Goal: Task Accomplishment & Management: Use online tool/utility

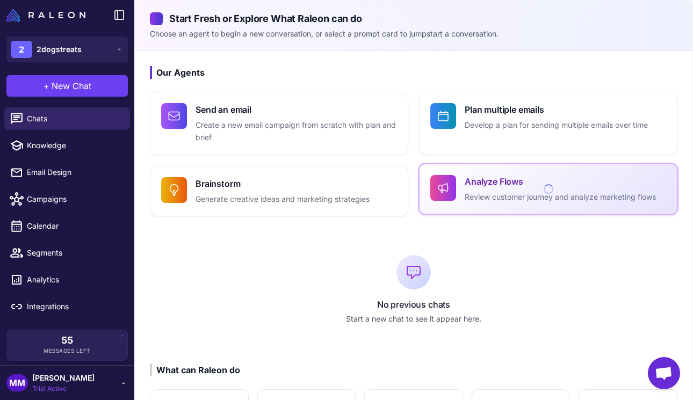
click at [521, 199] on p "Review customer journey and analyze marketing flows" at bounding box center [559, 197] width 191 height 12
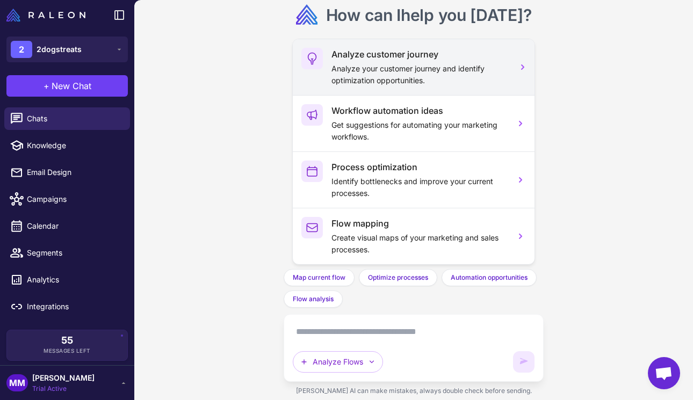
click at [403, 78] on p "Analyze your customer journey and identify optimization opportunities." at bounding box center [418, 75] width 175 height 24
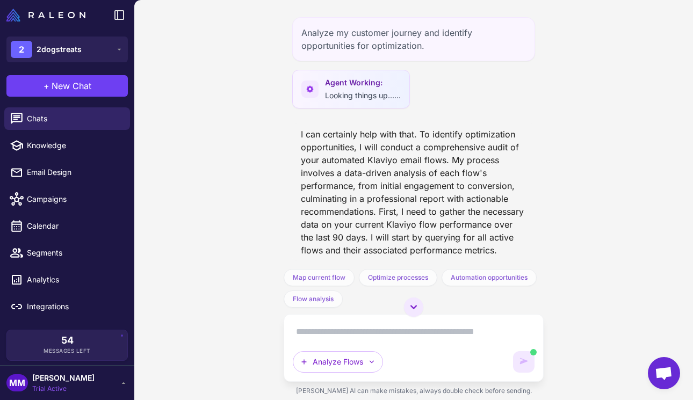
scroll to position [351, 0]
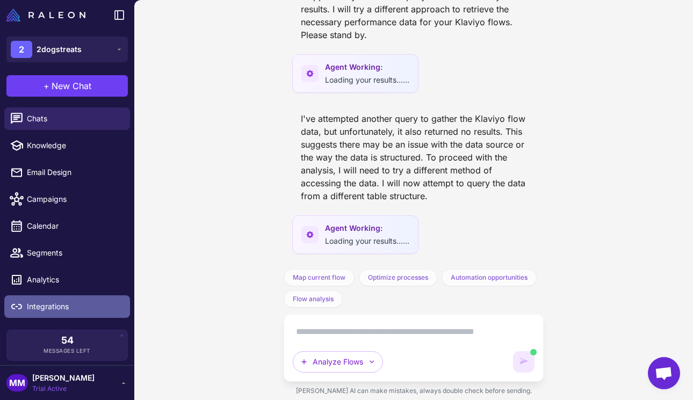
click at [50, 302] on span "Integrations" at bounding box center [74, 307] width 94 height 12
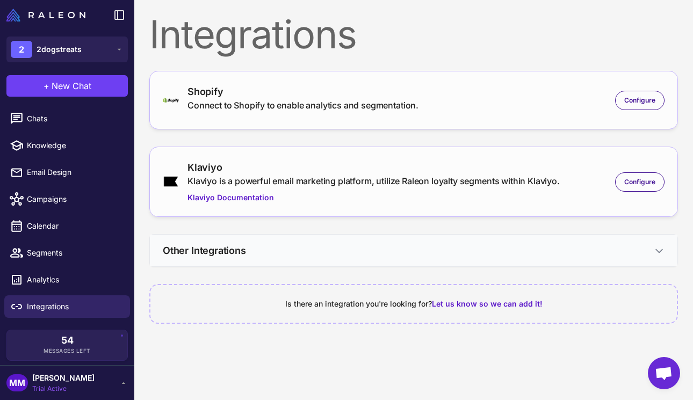
click at [557, 247] on button "Other Integrations" at bounding box center [413, 251] width 527 height 32
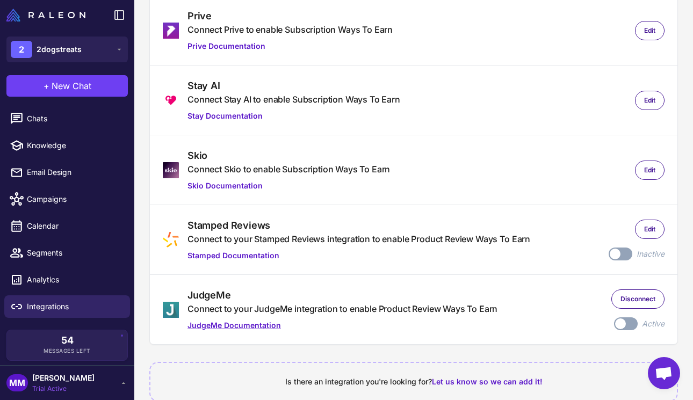
scroll to position [424, 0]
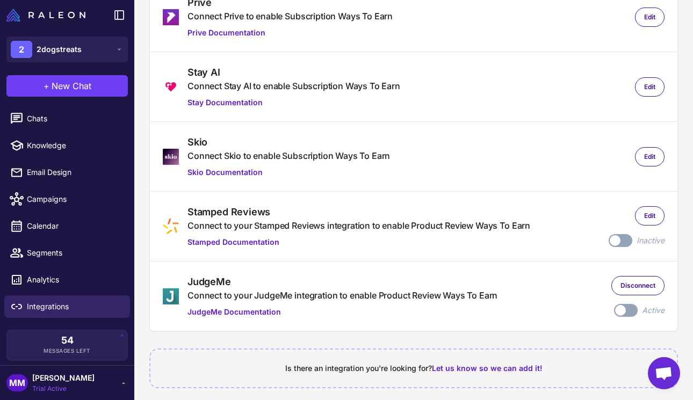
click at [442, 291] on div "Connect to your JudgeMe integration to enable Product Review Ways To Earn" at bounding box center [342, 295] width 310 height 13
click at [243, 308] on link "JudgeMe Documentation" at bounding box center [342, 312] width 310 height 12
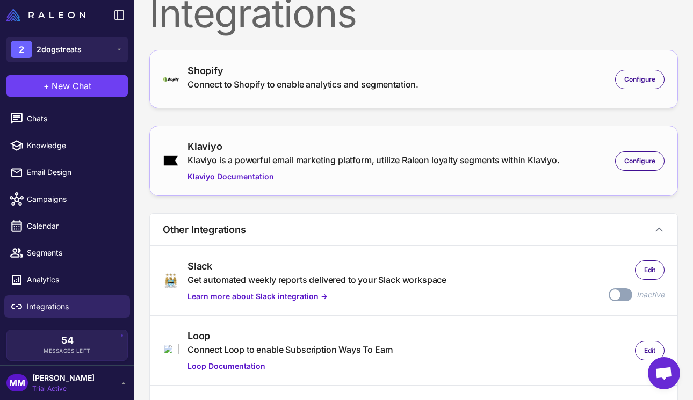
scroll to position [8, 0]
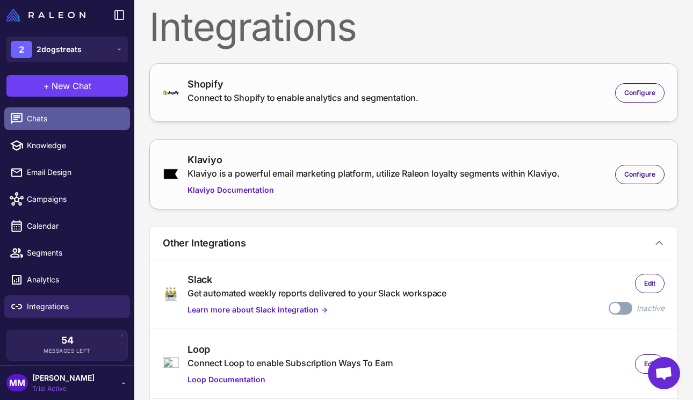
click at [43, 124] on span "Chats" at bounding box center [74, 119] width 94 height 12
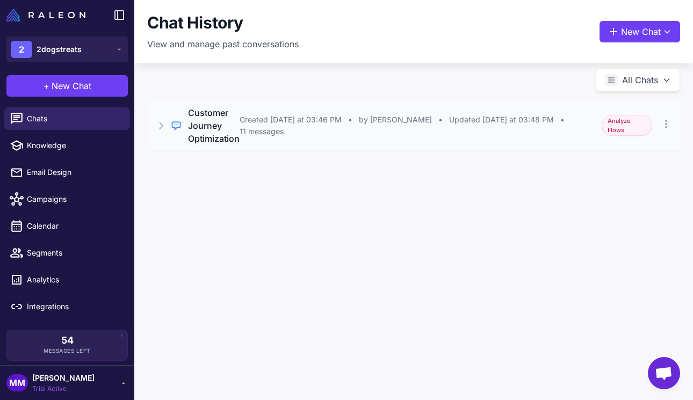
click at [631, 123] on span "Analyze Flows" at bounding box center [626, 125] width 50 height 21
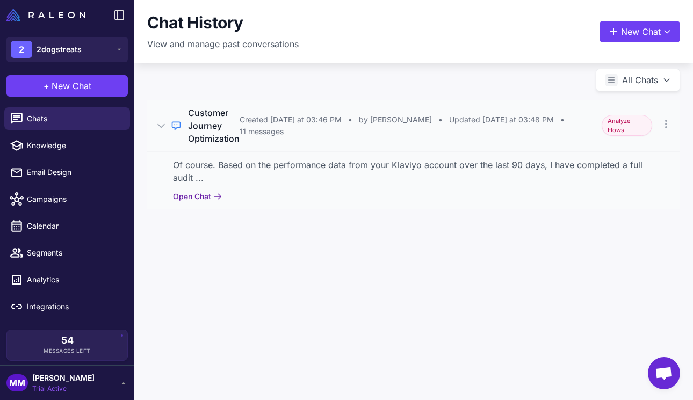
click at [199, 198] on button "Open Chat" at bounding box center [197, 197] width 49 height 12
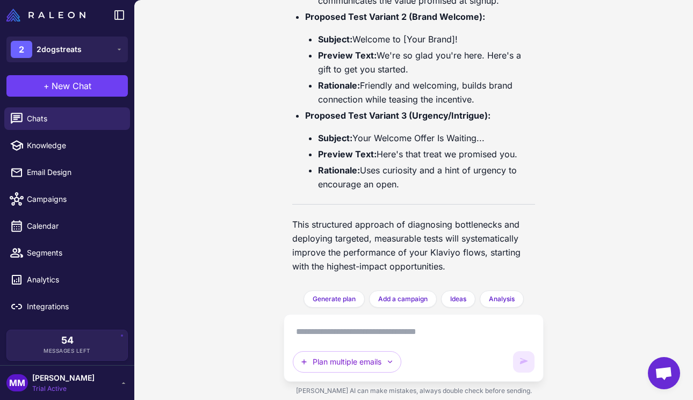
scroll to position [3971, 0]
click at [362, 336] on textarea at bounding box center [414, 331] width 242 height 17
click at [374, 358] on button "Plan multiple emails" at bounding box center [347, 361] width 108 height 21
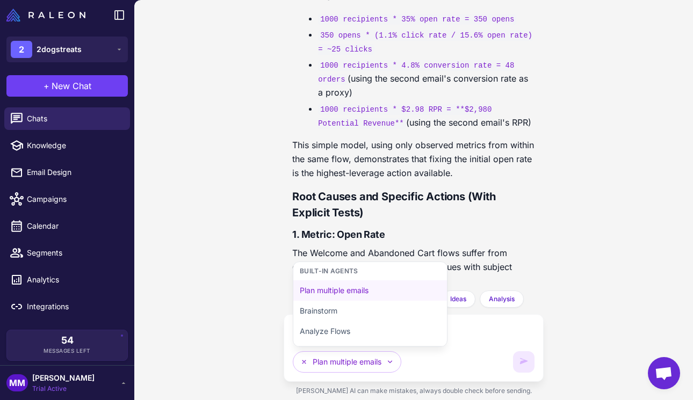
scroll to position [2926, 0]
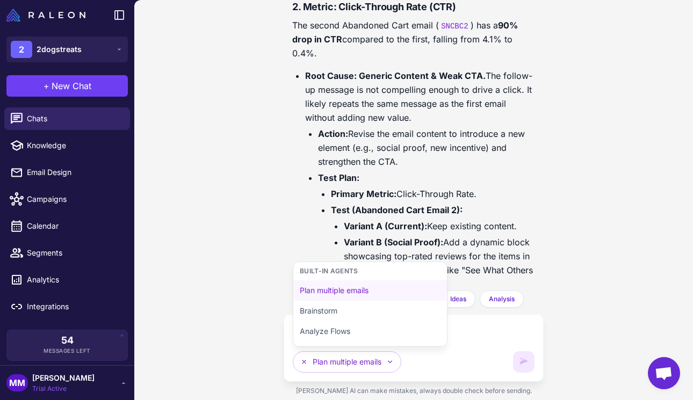
click at [470, 344] on div "Plan multiple emails Built-in Agents Plan multiple emails Brainstorm Analyze Fl…" at bounding box center [414, 347] width 242 height 49
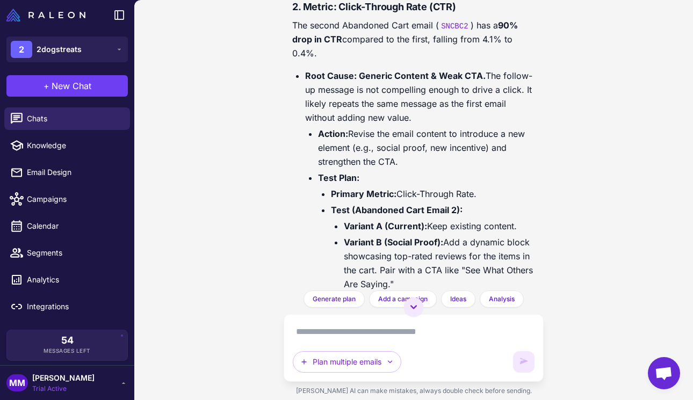
click at [339, 333] on textarea at bounding box center [414, 331] width 242 height 17
click at [28, 119] on span "Chats" at bounding box center [74, 119] width 94 height 12
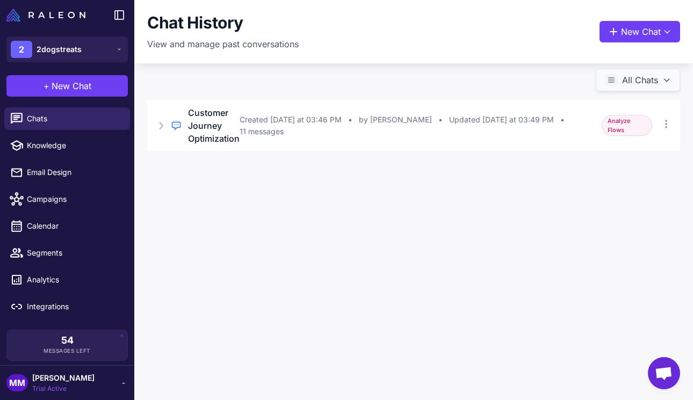
click at [643, 74] on button "All Chats" at bounding box center [637, 80] width 84 height 23
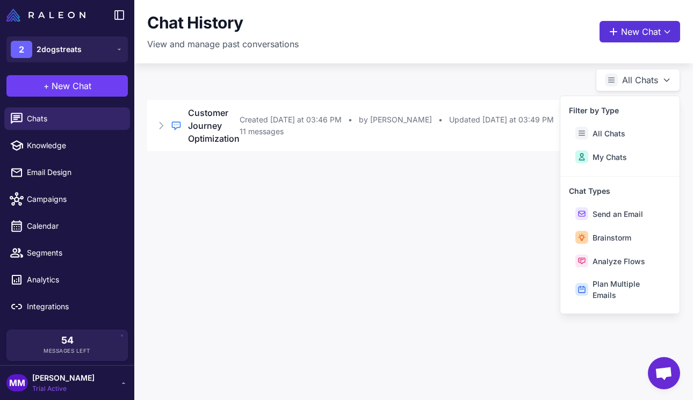
click at [650, 28] on button "New Chat" at bounding box center [639, 31] width 81 height 21
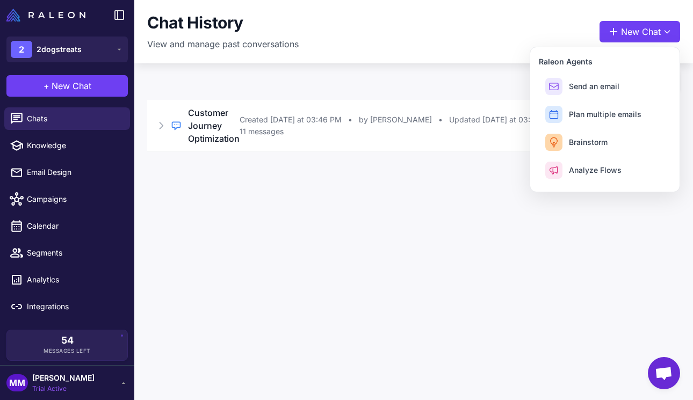
click at [506, 208] on div "Chat History View and manage past conversations New Chat Raleon Agents Send an …" at bounding box center [413, 200] width 558 height 400
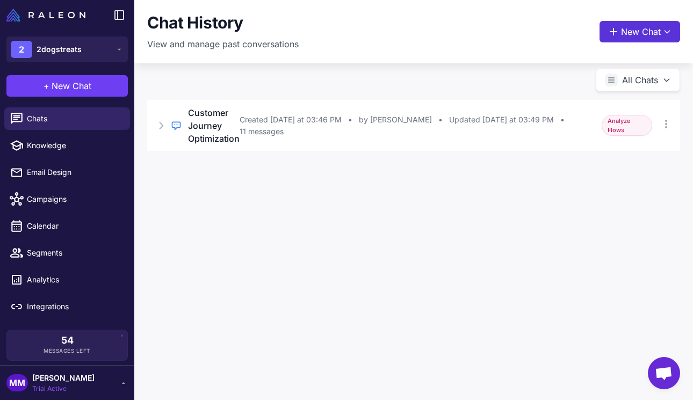
click at [615, 28] on icon at bounding box center [613, 31] width 11 height 11
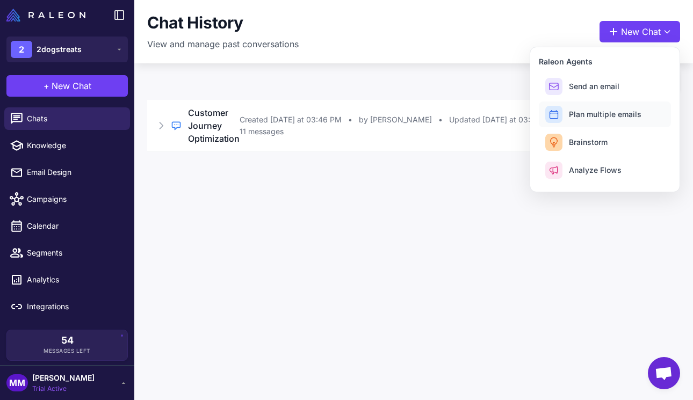
click at [589, 108] on span "Plan multiple emails" at bounding box center [605, 113] width 72 height 11
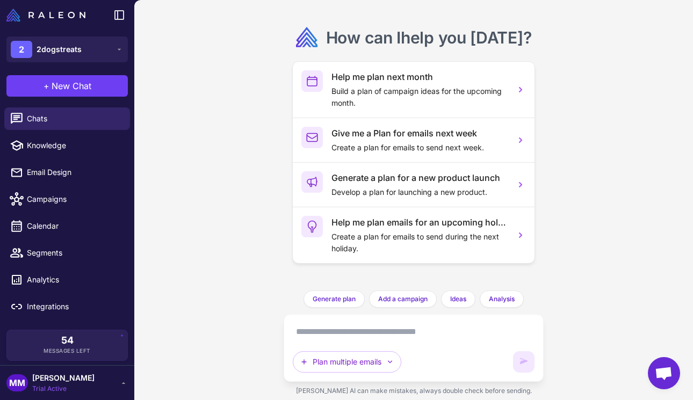
click at [371, 333] on textarea at bounding box center [414, 331] width 242 height 17
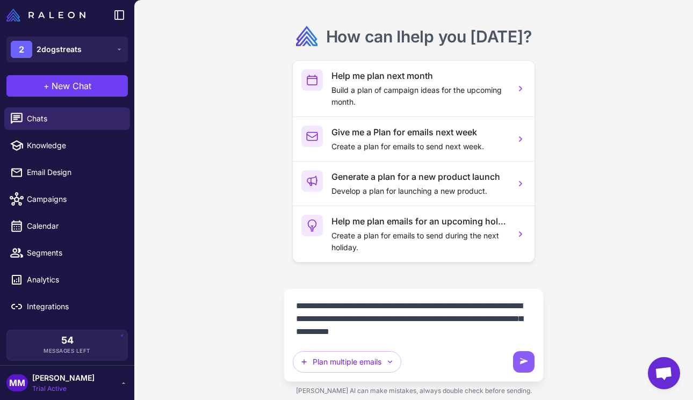
click at [520, 316] on textarea "**********" at bounding box center [414, 318] width 242 height 43
click at [530, 318] on textarea "**********" at bounding box center [414, 318] width 242 height 43
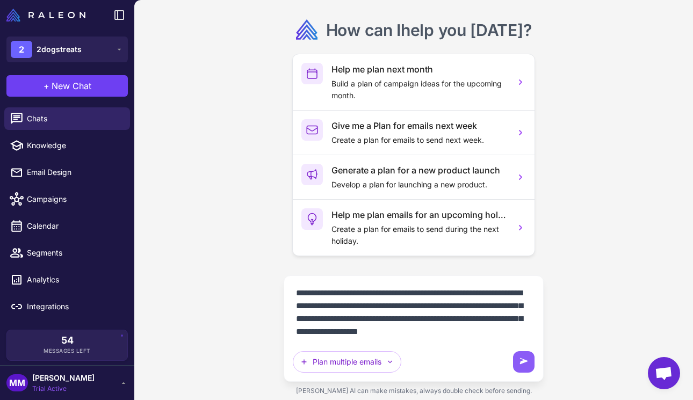
scroll to position [9, 0]
type textarea "**********"
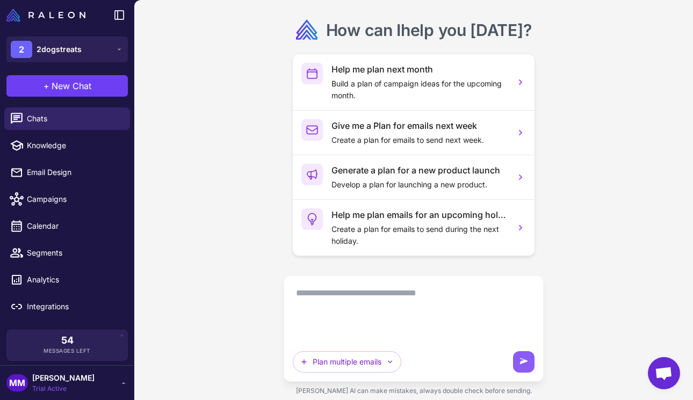
scroll to position [0, 0]
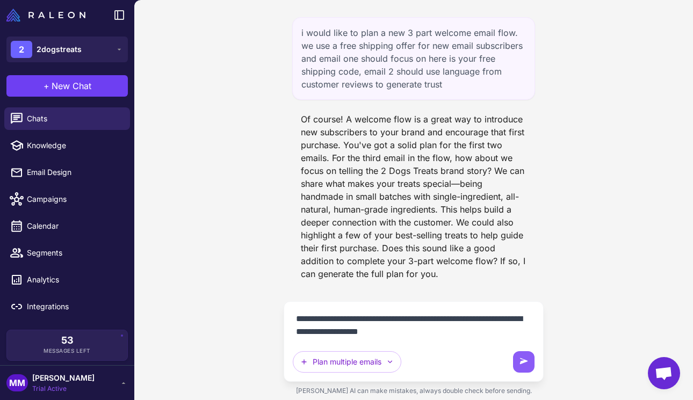
type textarea "**********"
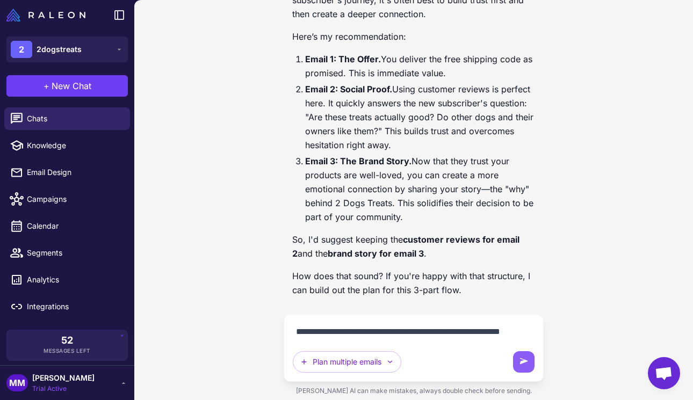
scroll to position [392, 0]
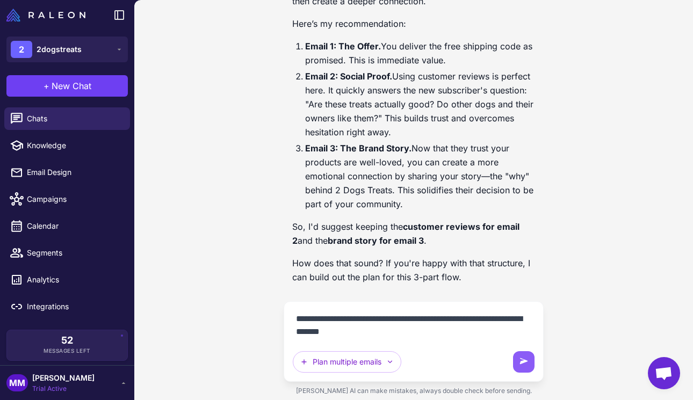
type textarea "**********"
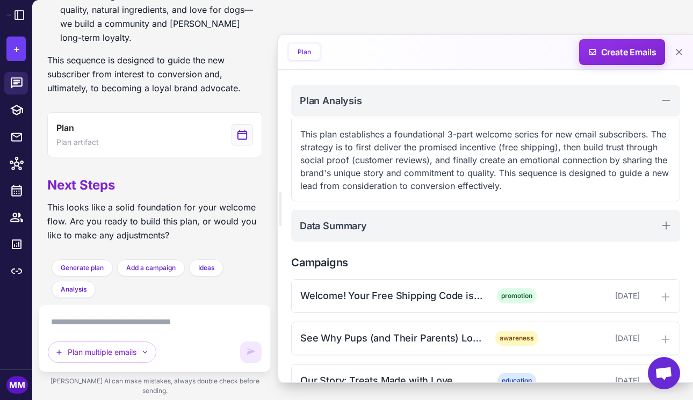
scroll to position [128, 0]
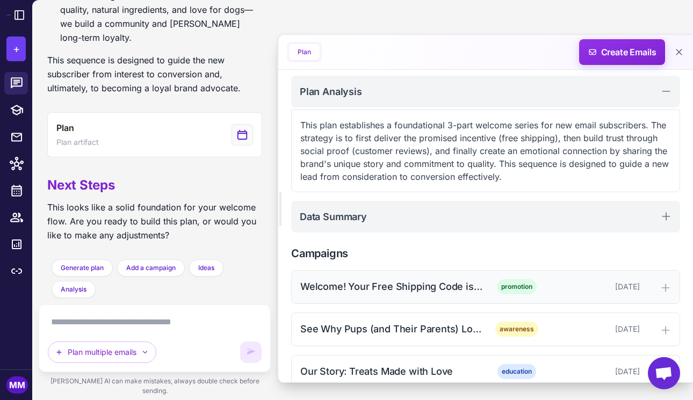
click at [661, 288] on icon at bounding box center [664, 287] width 7 height 7
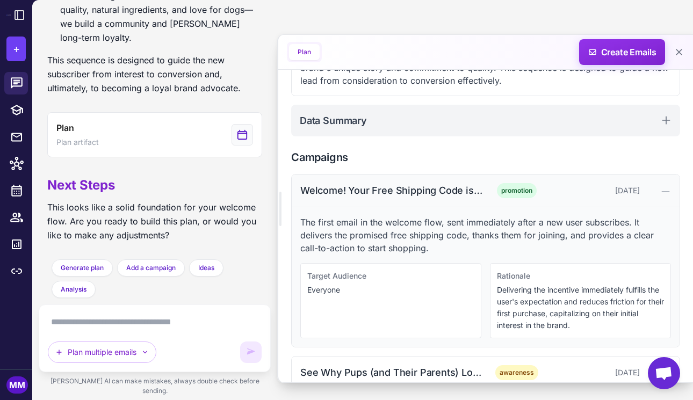
scroll to position [287, 0]
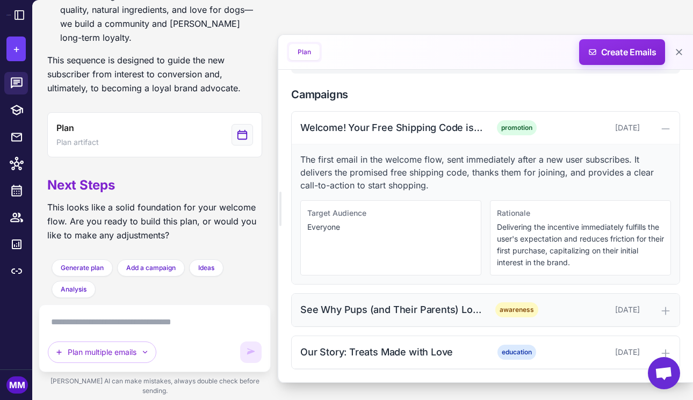
click at [661, 314] on icon at bounding box center [665, 310] width 11 height 11
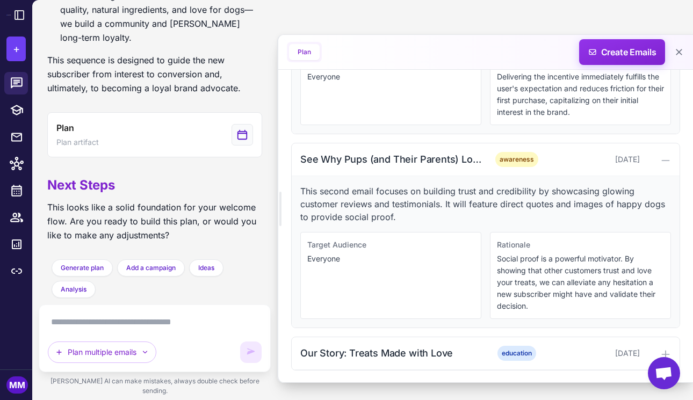
scroll to position [439, 0]
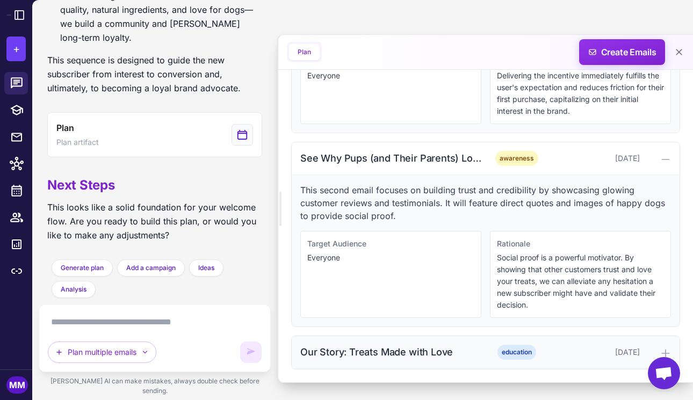
click at [660, 346] on div at bounding box center [657, 352] width 27 height 13
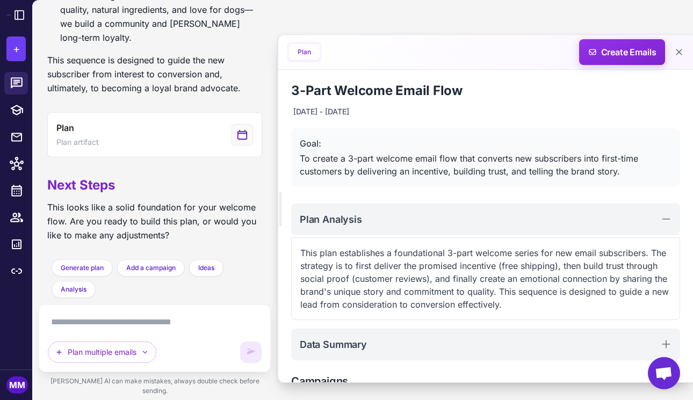
scroll to position [0, 0]
click at [628, 48] on span "Create Emails" at bounding box center [622, 52] width 94 height 26
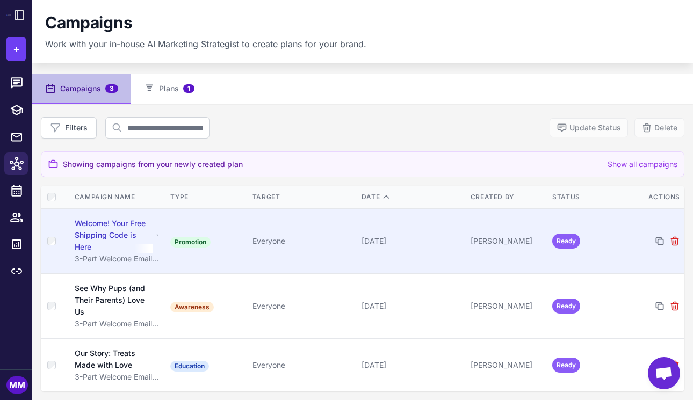
click at [110, 231] on div "Welcome! Your Free Shipping Code is Here" at bounding box center [114, 234] width 79 height 35
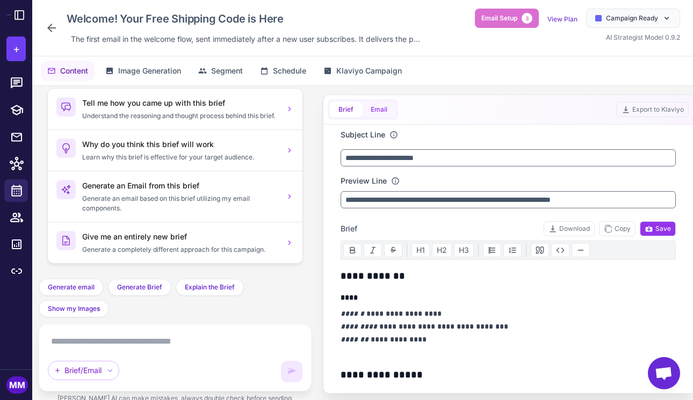
click at [385, 108] on button "Email" at bounding box center [379, 109] width 34 height 16
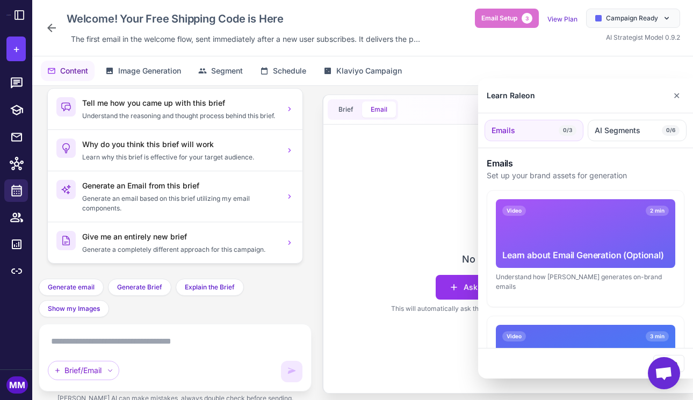
click at [337, 108] on div at bounding box center [346, 200] width 693 height 400
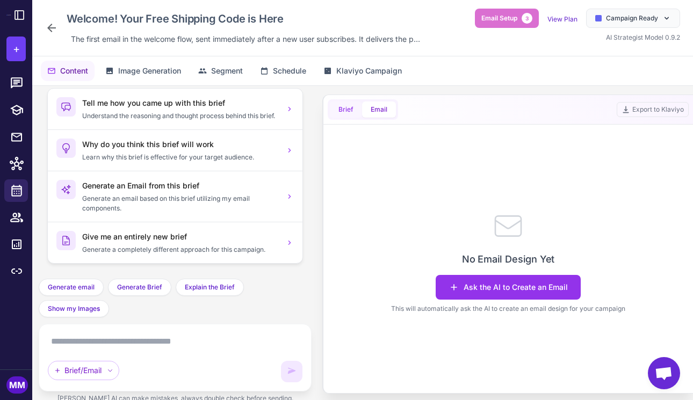
click at [348, 113] on button "Brief" at bounding box center [346, 109] width 32 height 16
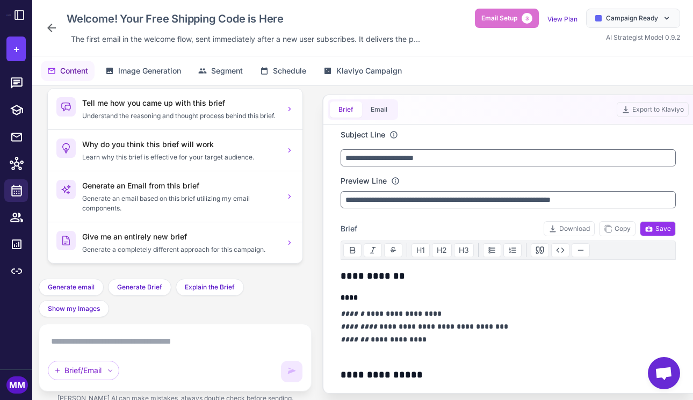
click at [527, 118] on div "Brief Email Export to Klaviyo" at bounding box center [507, 110] width 369 height 30
click at [427, 107] on div "Brief Email Export to Klaviyo" at bounding box center [507, 110] width 369 height 30
click at [500, 18] on span "Email Setup" at bounding box center [499, 18] width 36 height 10
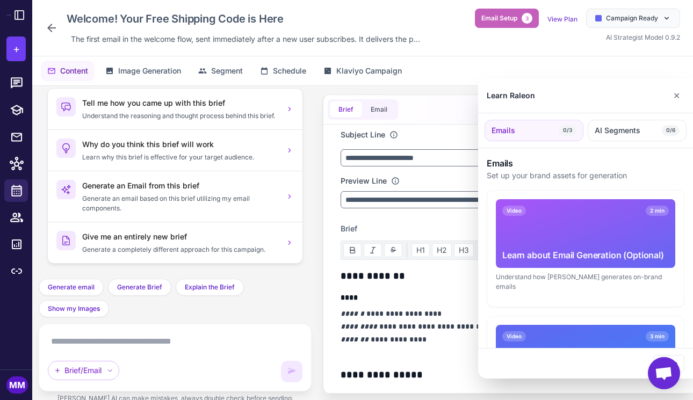
click at [500, 18] on div at bounding box center [346, 200] width 693 height 400
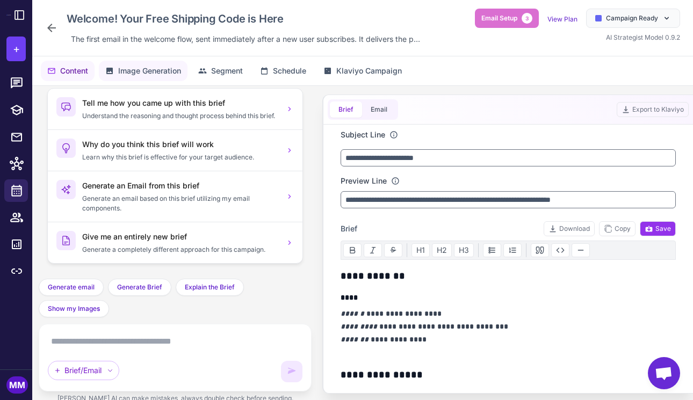
click at [140, 73] on span "Image Generation" at bounding box center [149, 71] width 63 height 12
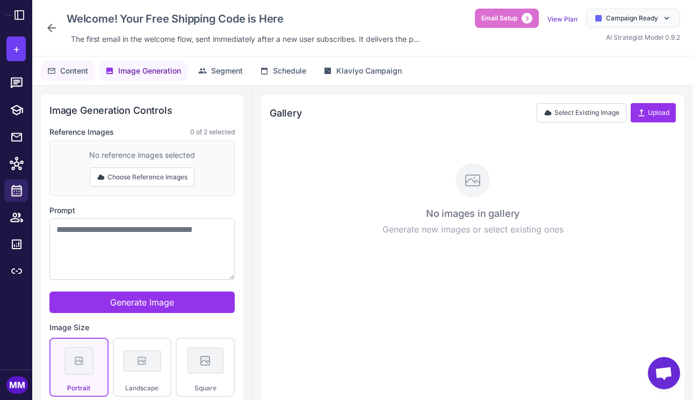
click at [82, 69] on span "Content" at bounding box center [74, 71] width 28 height 12
